Goal: Find specific page/section: Find specific page/section

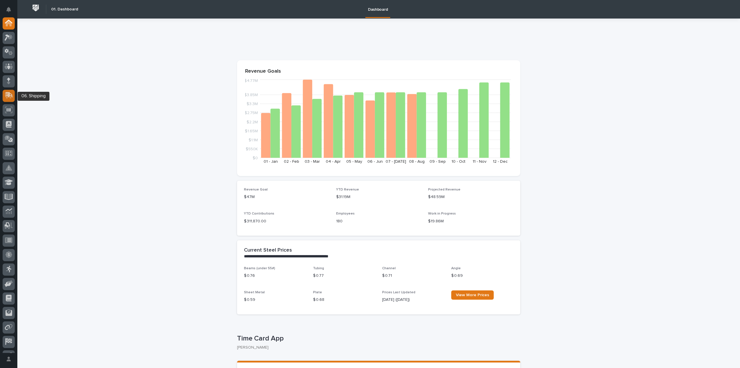
click at [12, 95] on icon at bounding box center [9, 94] width 8 height 5
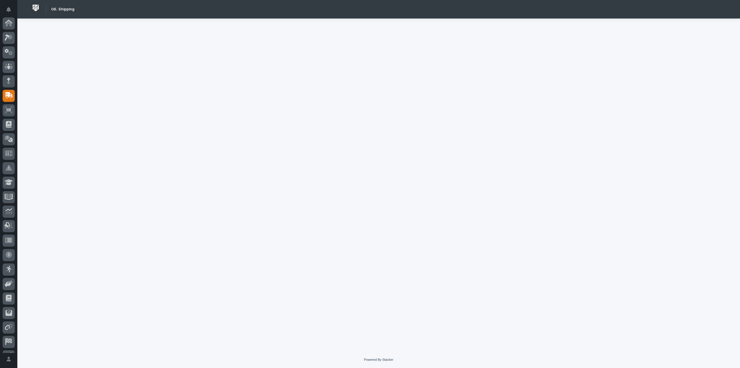
scroll to position [40, 0]
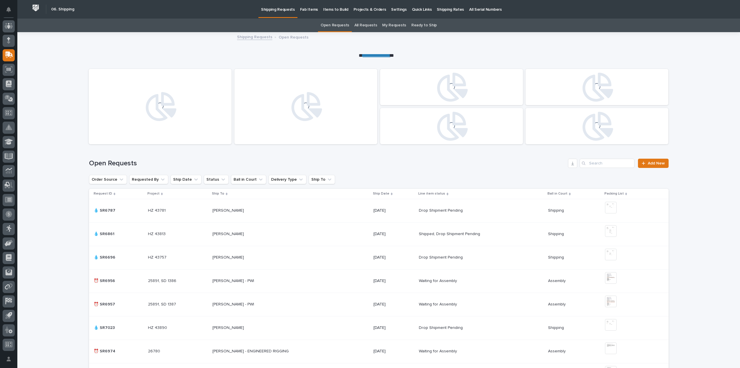
click at [303, 6] on p "Fab Items" at bounding box center [309, 6] width 18 height 12
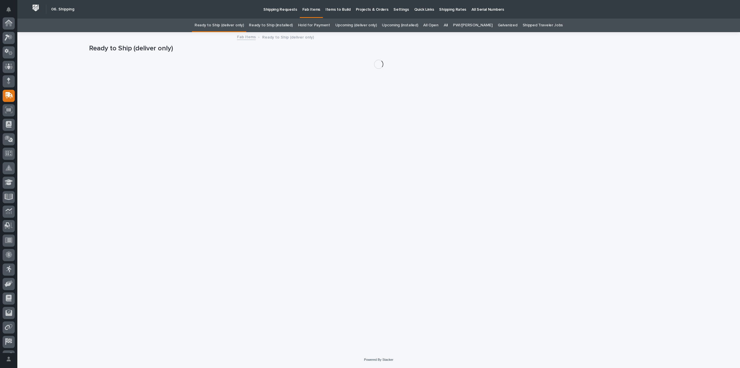
scroll to position [40, 0]
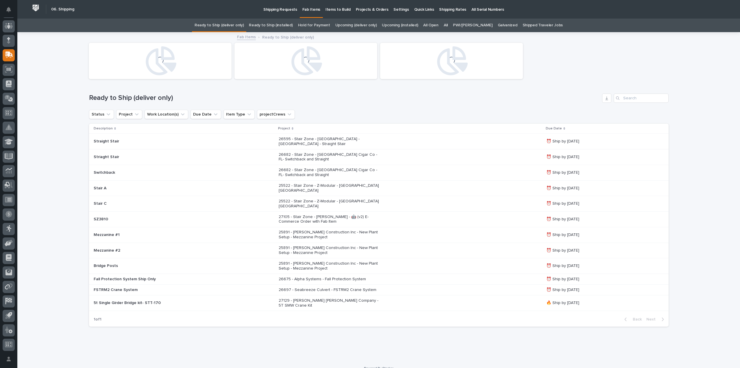
click at [448, 23] on link "All" at bounding box center [446, 26] width 4 height 14
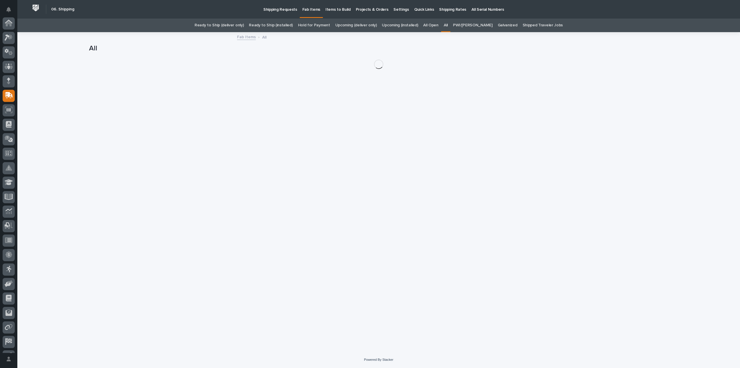
scroll to position [40, 0]
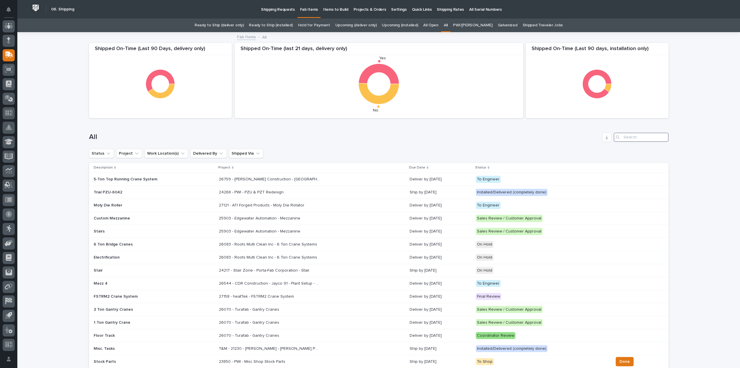
click at [631, 136] on input "Search" at bounding box center [641, 136] width 55 height 9
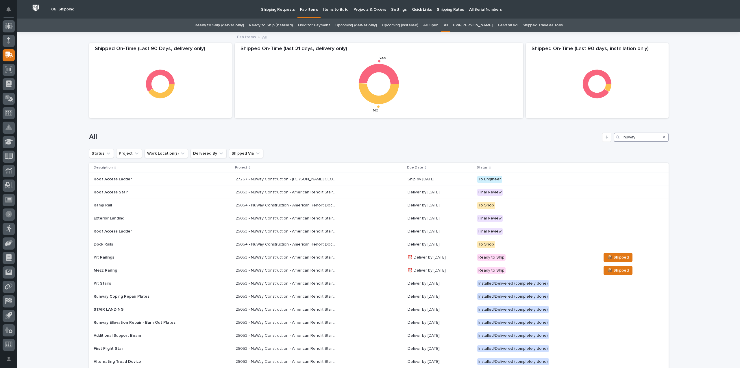
type input "nuway"
click at [617, 138] on icon "Search" at bounding box center [617, 136] width 3 height 3
click at [106, 206] on p "Ramp Rail" at bounding box center [144, 205] width 101 height 5
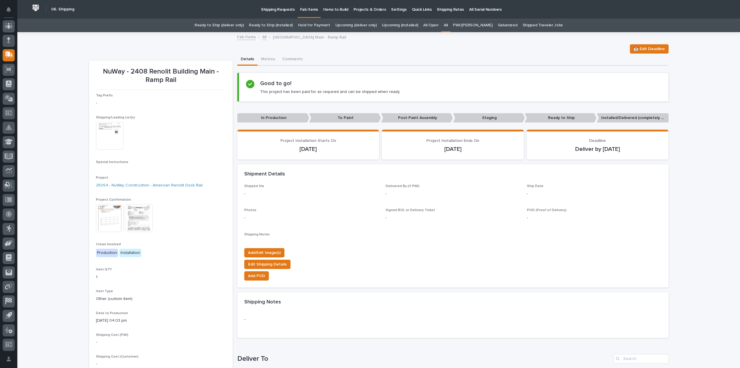
click at [110, 135] on img at bounding box center [110, 136] width 28 height 28
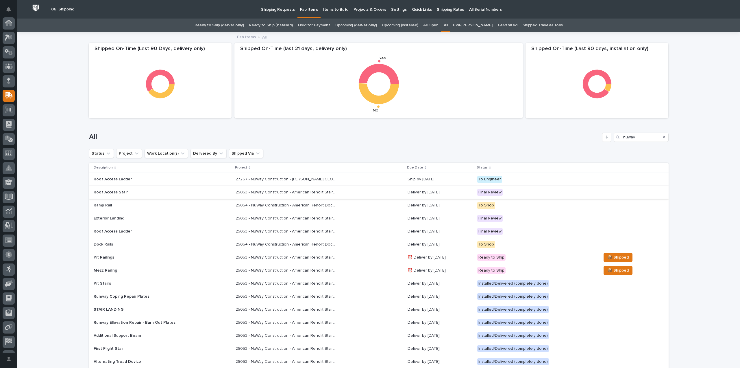
scroll to position [40, 0]
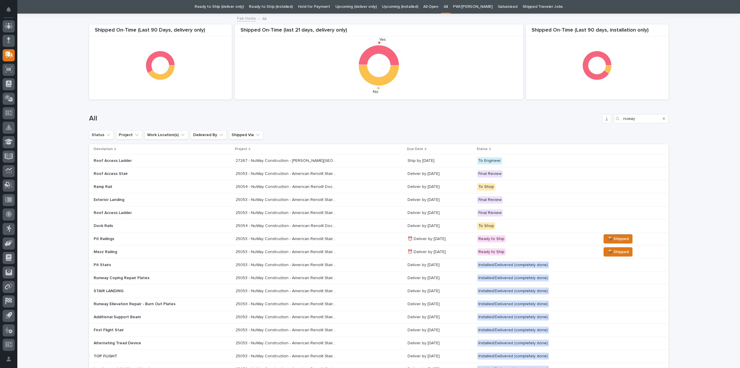
click at [109, 196] on div "Exterior Landing" at bounding box center [144, 199] width 101 height 6
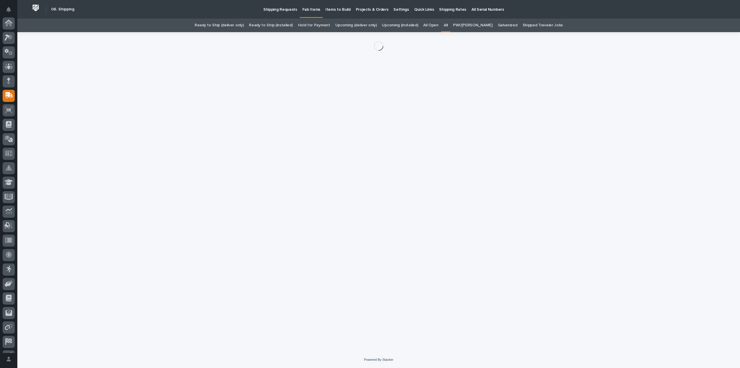
scroll to position [40, 0]
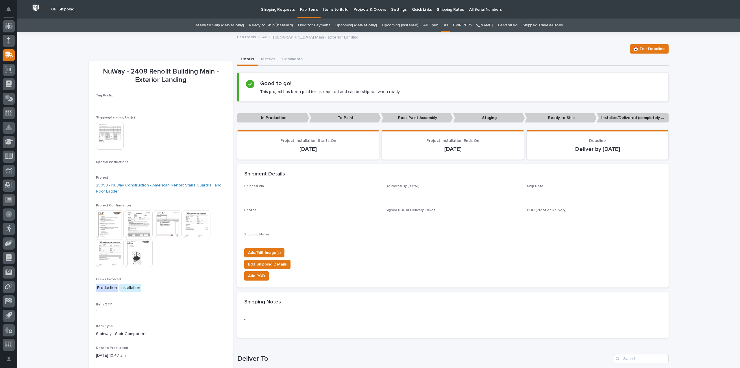
click at [140, 254] on img at bounding box center [139, 253] width 28 height 28
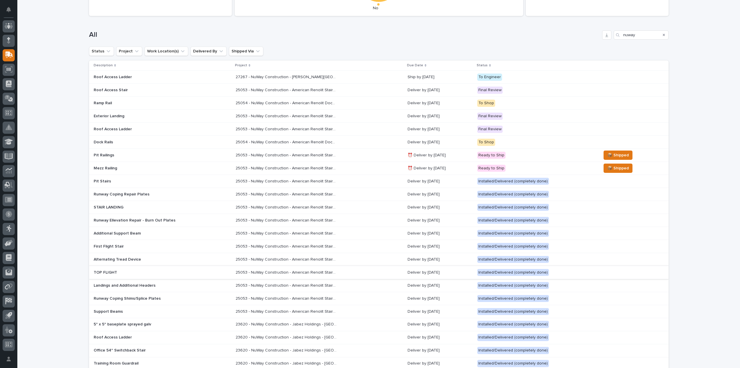
scroll to position [76, 0]
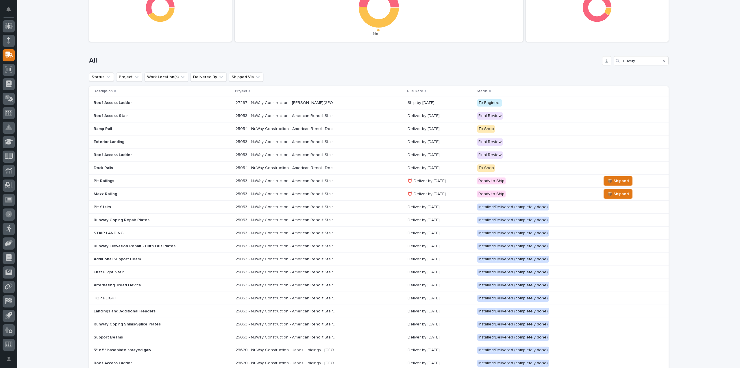
click at [112, 139] on p "Exterior Landing" at bounding box center [144, 141] width 101 height 5
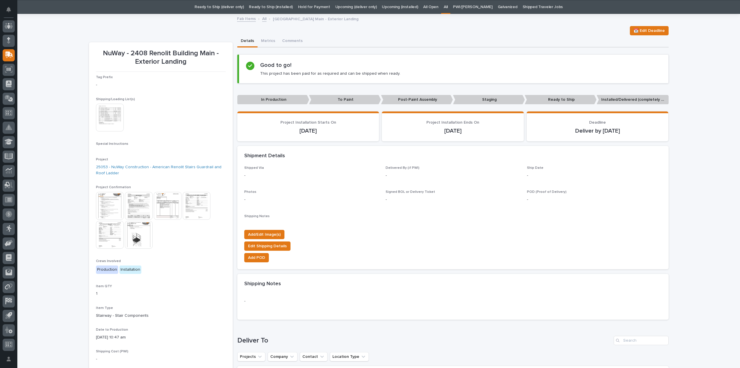
scroll to position [19, 0]
click at [106, 201] on img at bounding box center [110, 205] width 28 height 28
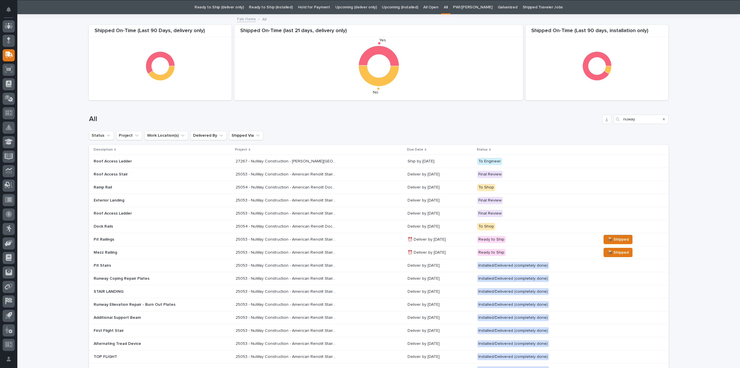
scroll to position [19, 0]
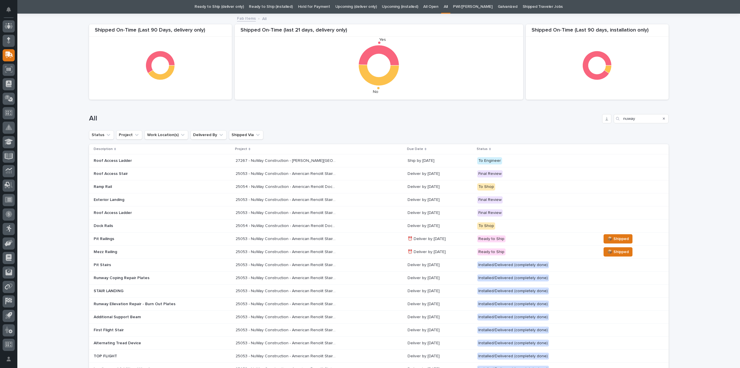
click at [426, 184] on p "Deliver by [DATE]" at bounding box center [440, 186] width 65 height 5
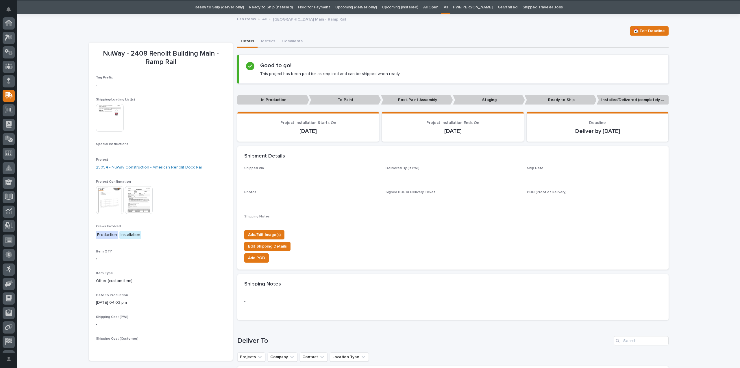
scroll to position [40, 0]
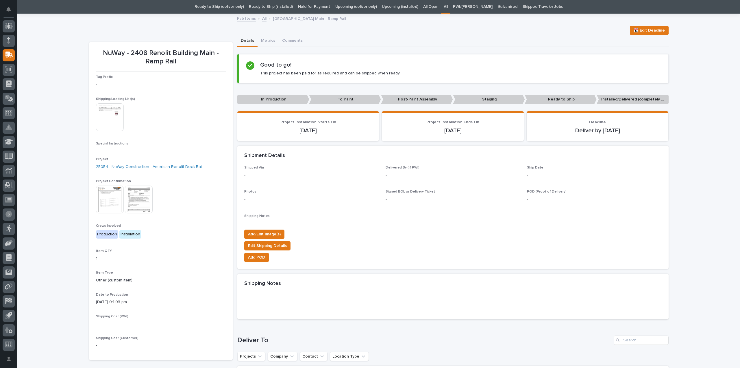
click at [114, 200] on img at bounding box center [110, 199] width 28 height 28
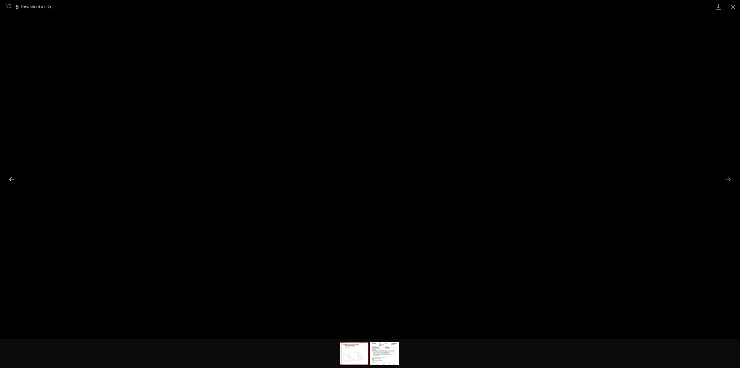
click at [14, 180] on button "Previous slide" at bounding box center [12, 178] width 12 height 11
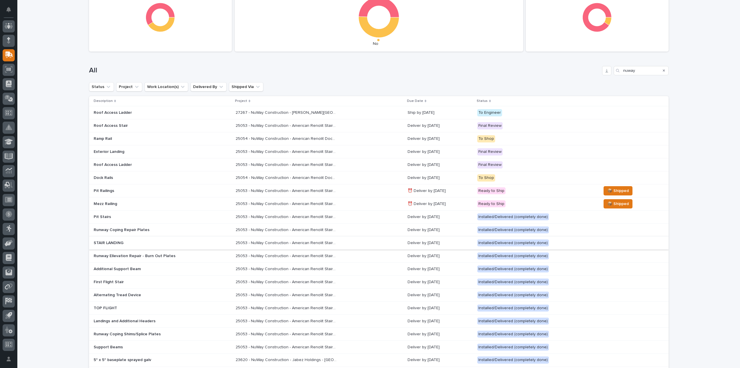
scroll to position [76, 0]
